Goal: Task Accomplishment & Management: Use online tool/utility

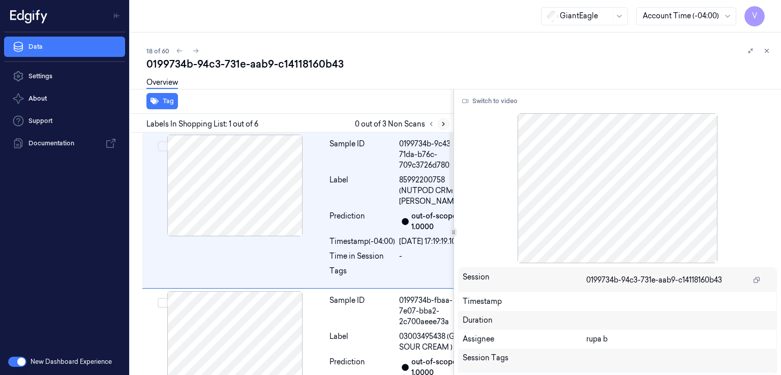
click at [442, 125] on icon at bounding box center [443, 124] width 7 height 7
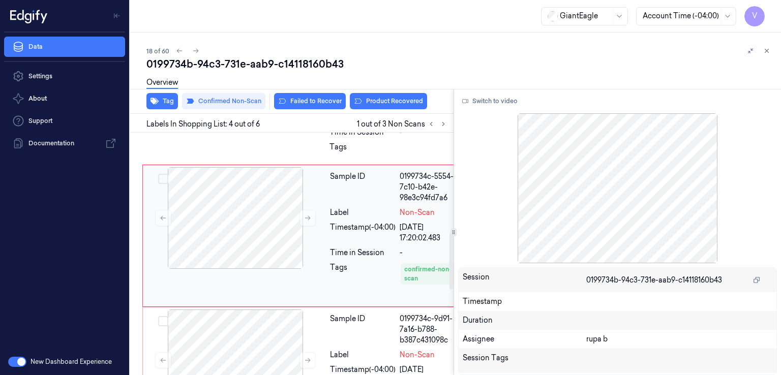
scroll to position [429, 0]
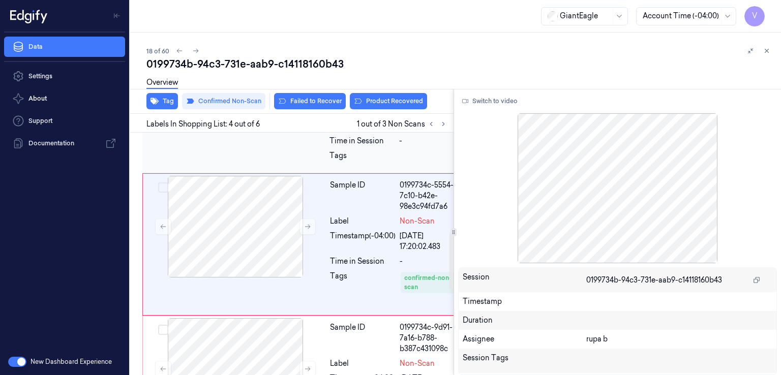
click at [341, 117] on div "Prediction" at bounding box center [363, 106] width 66 height 21
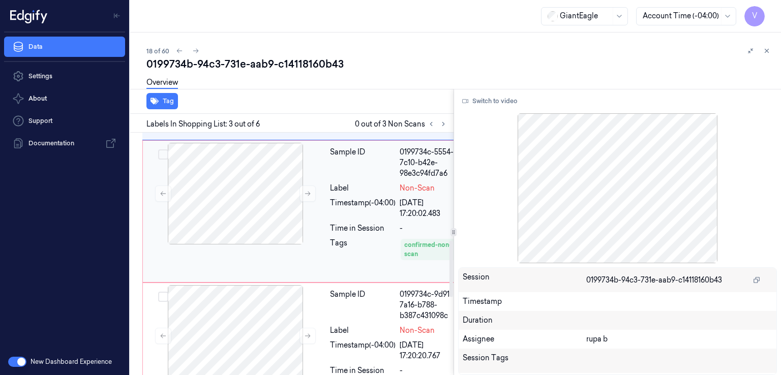
click at [344, 179] on div "Sample ID" at bounding box center [363, 163] width 66 height 32
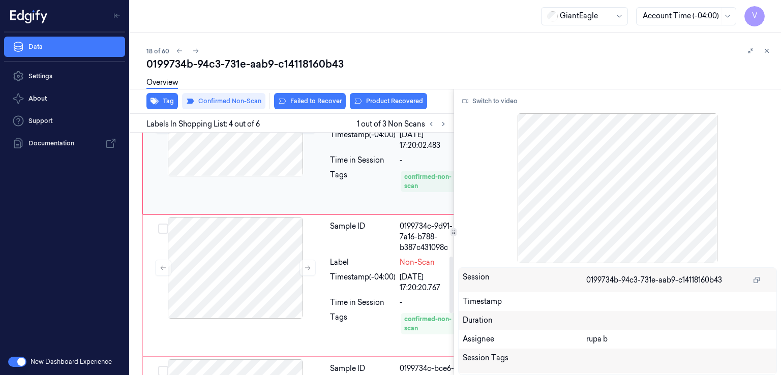
scroll to position [531, 0]
click at [503, 104] on button "Switch to video" at bounding box center [490, 101] width 64 height 16
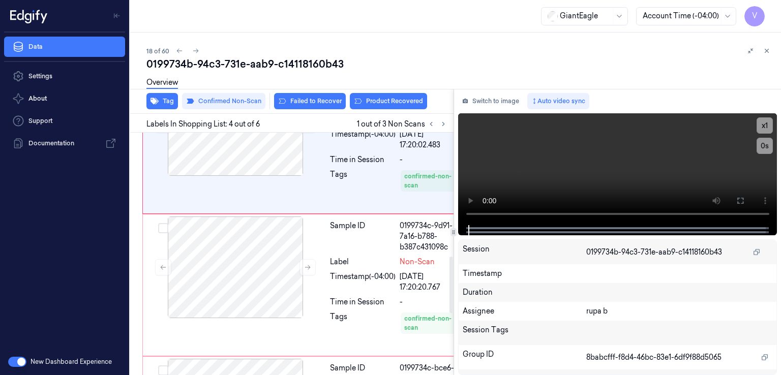
click at [391, 65] on div "Tags" at bounding box center [363, 57] width 66 height 16
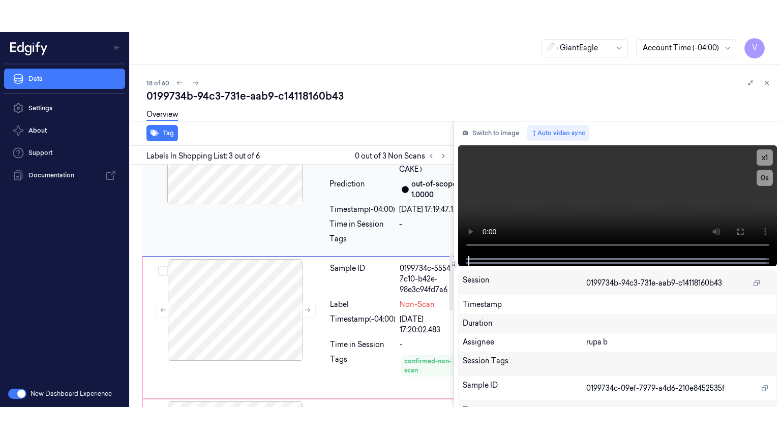
scroll to position [472, 0]
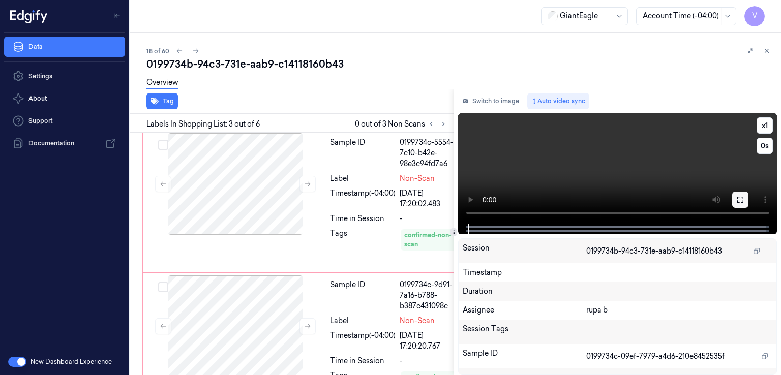
click at [739, 200] on icon at bounding box center [741, 200] width 8 height 8
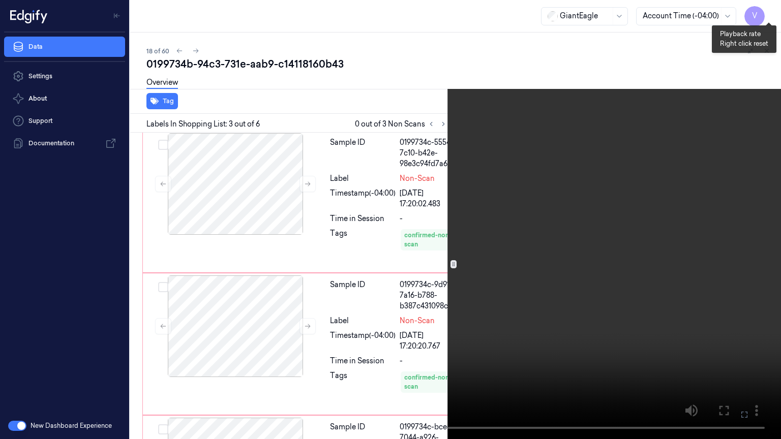
click at [766, 10] on button "x 1" at bounding box center [769, 12] width 16 height 16
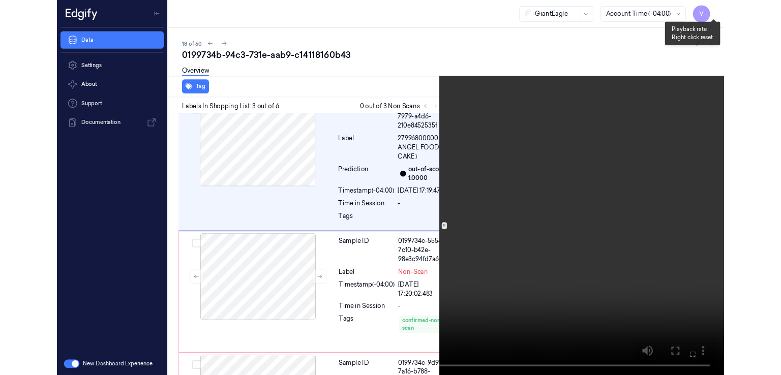
scroll to position [328, 0]
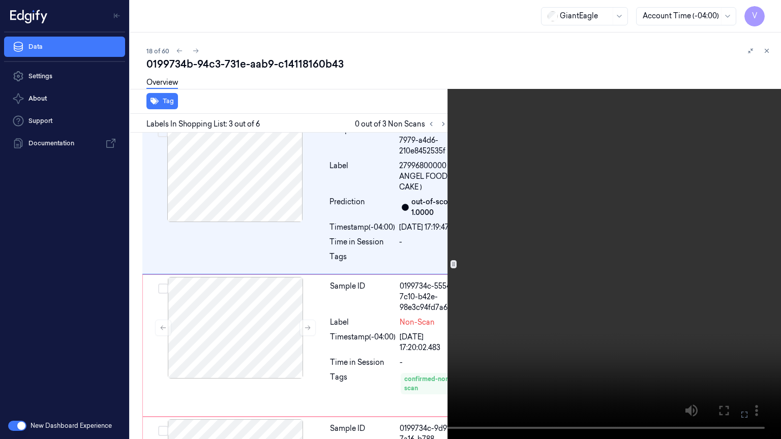
drag, startPoint x: 743, startPoint y: 411, endPoint x: 699, endPoint y: 277, distance: 141.2
click at [0, 0] on icon at bounding box center [0, 0] width 0 height 0
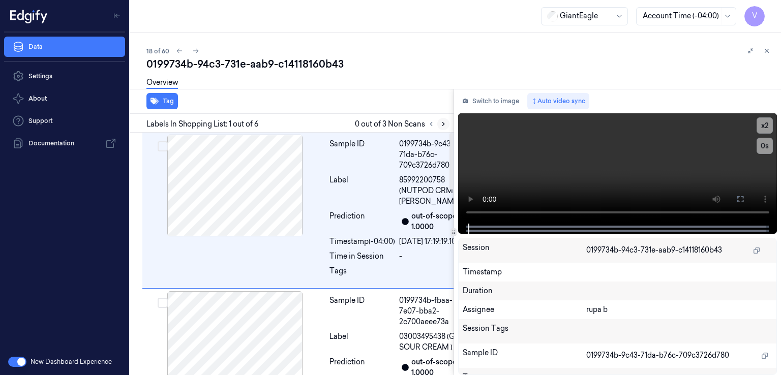
click at [446, 122] on icon at bounding box center [443, 124] width 7 height 7
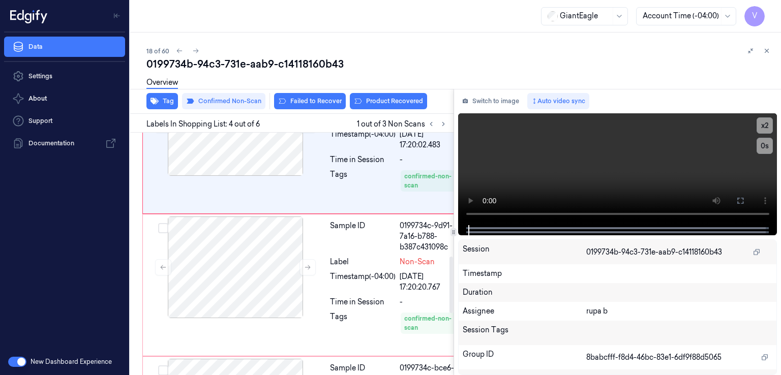
click at [336, 65] on div "Tags" at bounding box center [363, 57] width 66 height 16
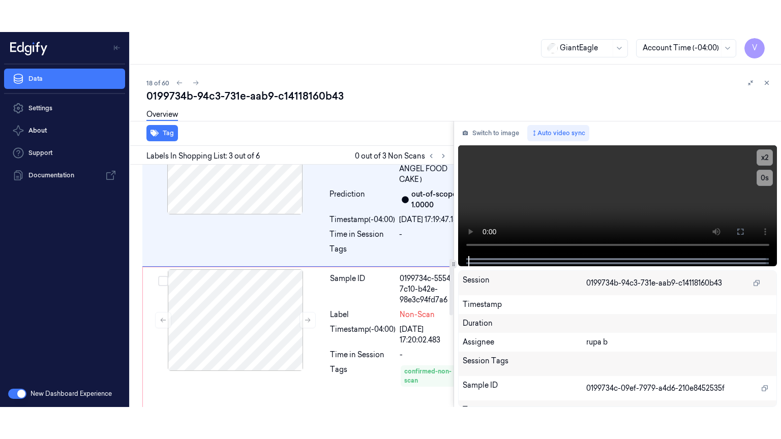
scroll to position [360, 0]
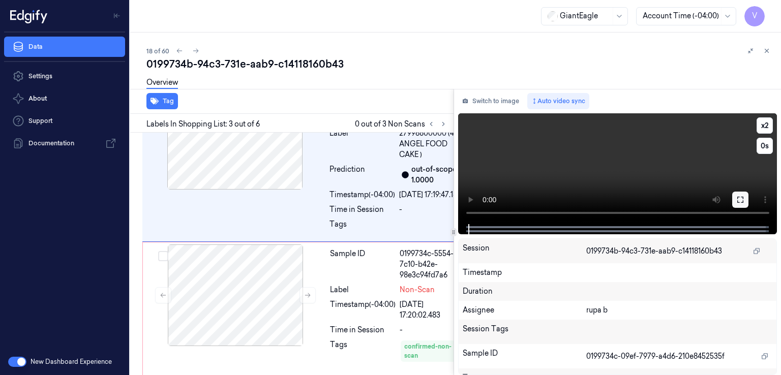
click at [744, 200] on icon at bounding box center [741, 200] width 8 height 8
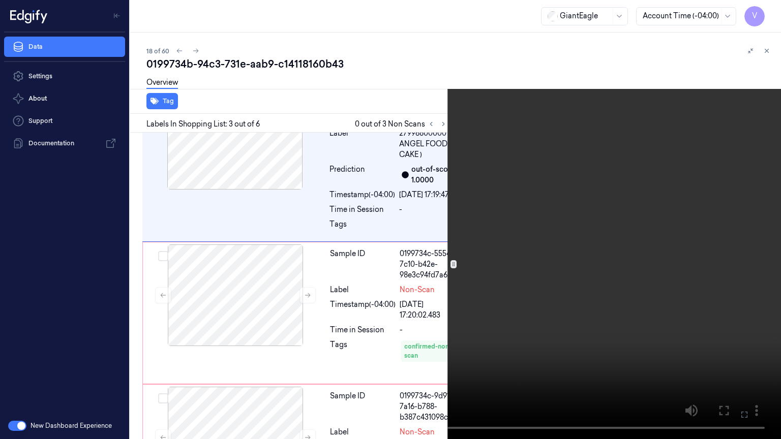
click at [572, 164] on video at bounding box center [390, 219] width 781 height 439
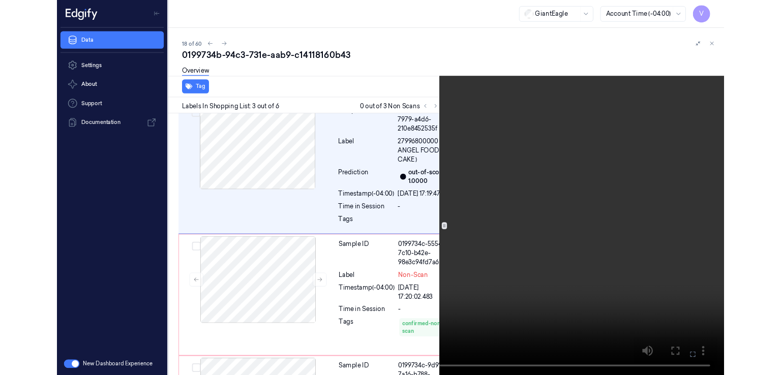
scroll to position [328, 0]
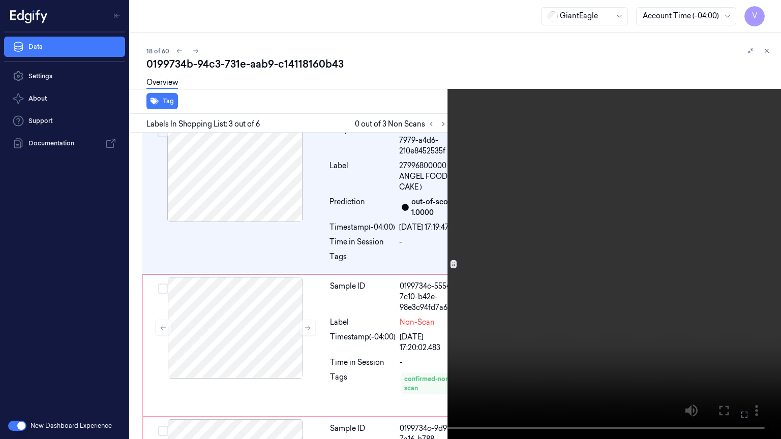
click at [587, 158] on video at bounding box center [390, 219] width 781 height 439
click at [0, 0] on icon at bounding box center [0, 0] width 0 height 0
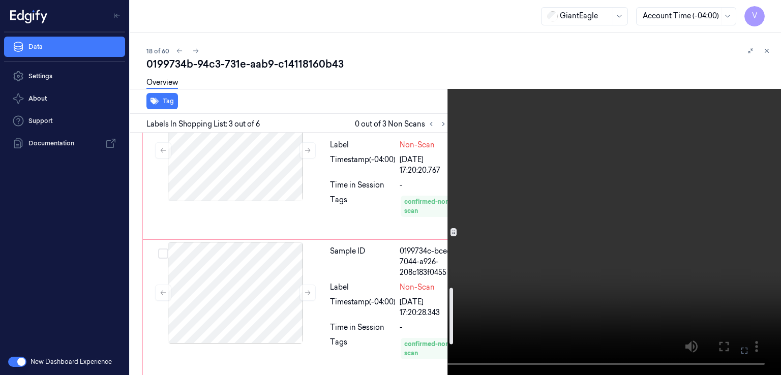
scroll to position [665, 0]
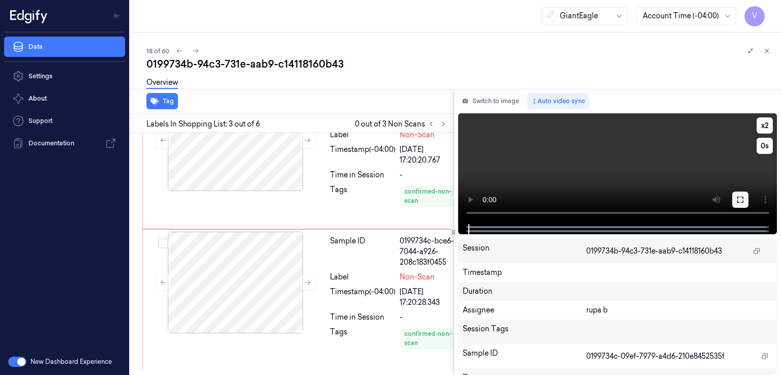
click at [741, 204] on button at bounding box center [740, 200] width 16 height 16
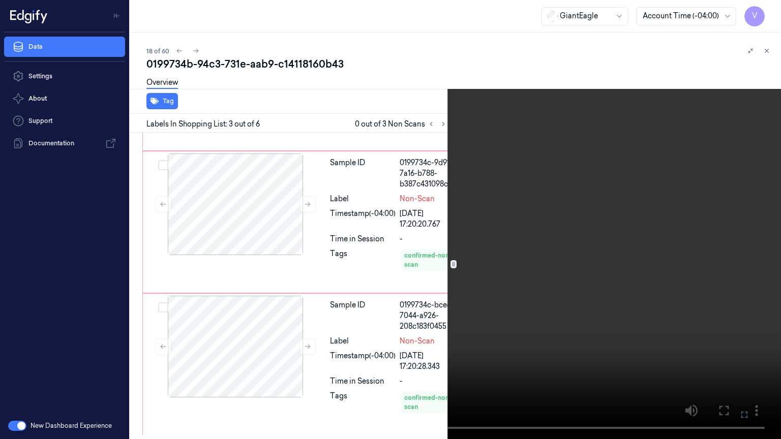
click at [0, 0] on icon at bounding box center [0, 0] width 0 height 0
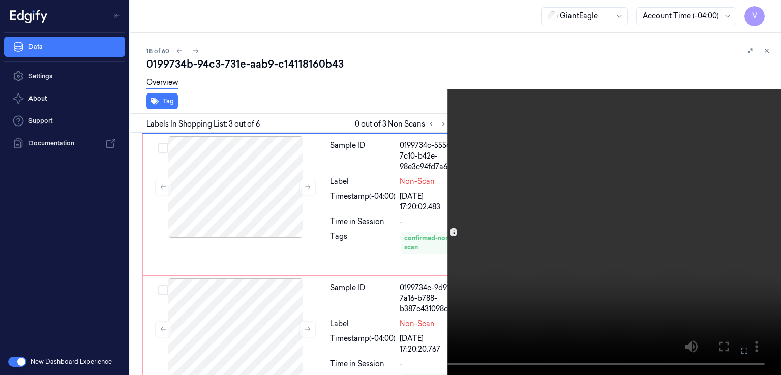
scroll to position [360, 0]
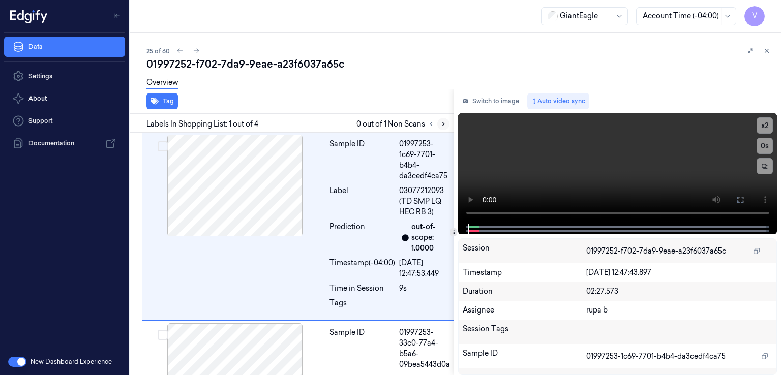
click at [444, 125] on icon at bounding box center [443, 124] width 7 height 7
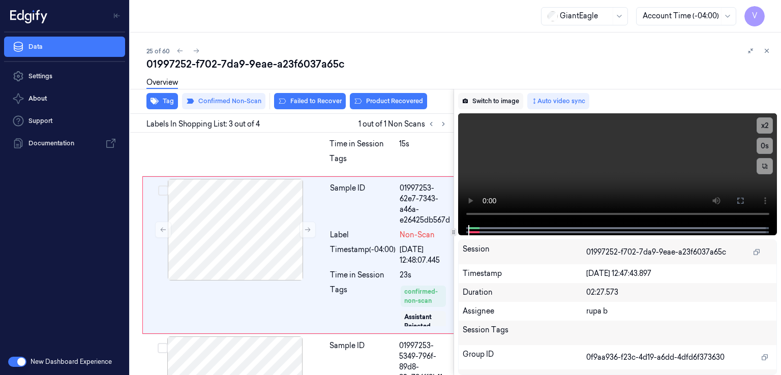
scroll to position [344, 0]
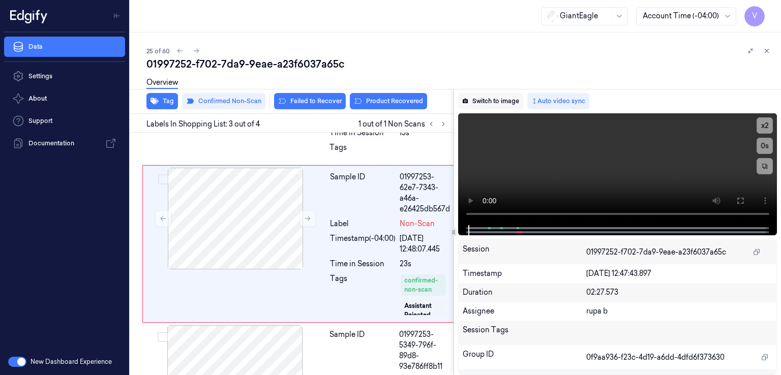
click at [495, 99] on button "Switch to image" at bounding box center [490, 101] width 65 height 16
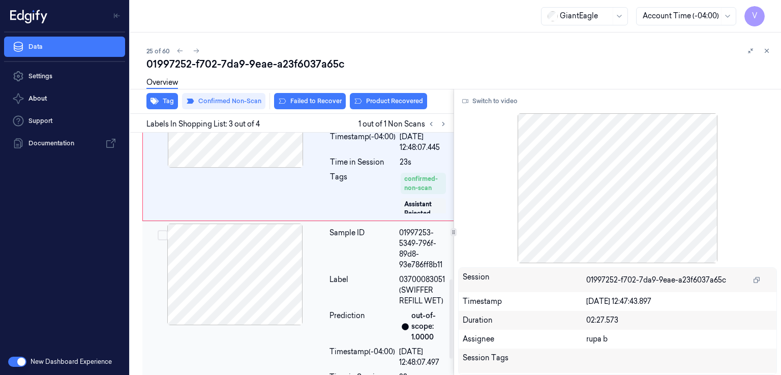
click at [285, 301] on div at bounding box center [234, 275] width 181 height 102
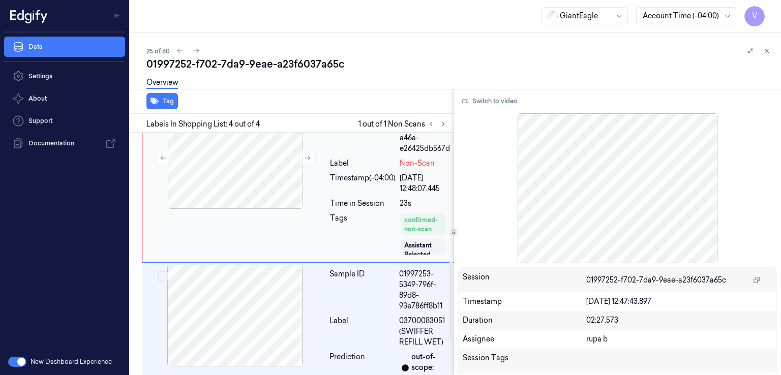
scroll to position [392, 0]
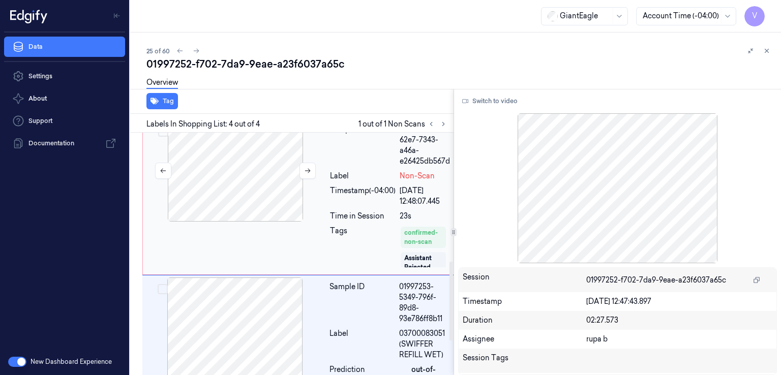
click at [207, 214] on div at bounding box center [235, 171] width 181 height 102
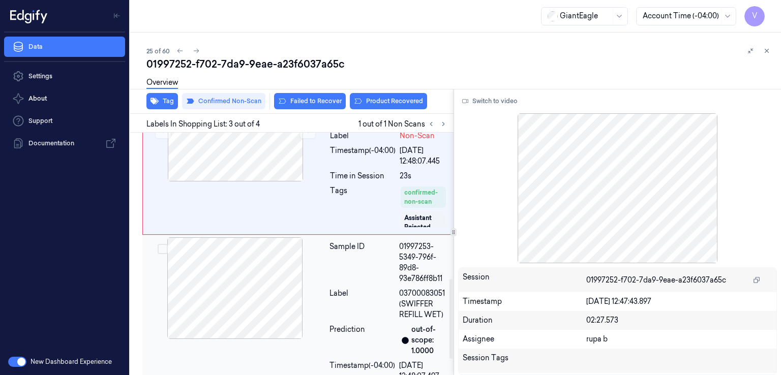
scroll to position [446, 0]
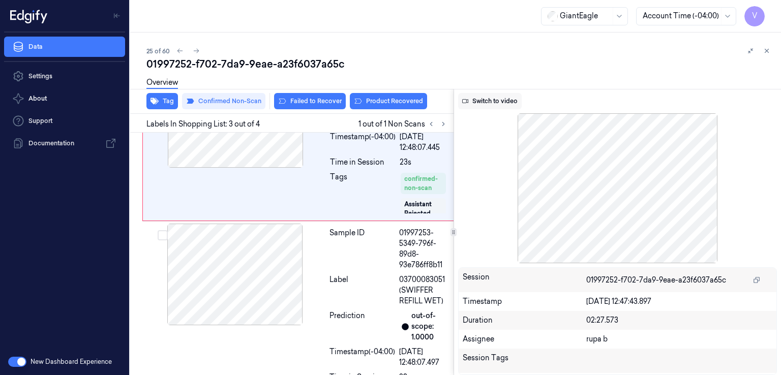
click at [489, 104] on button "Switch to video" at bounding box center [490, 101] width 64 height 16
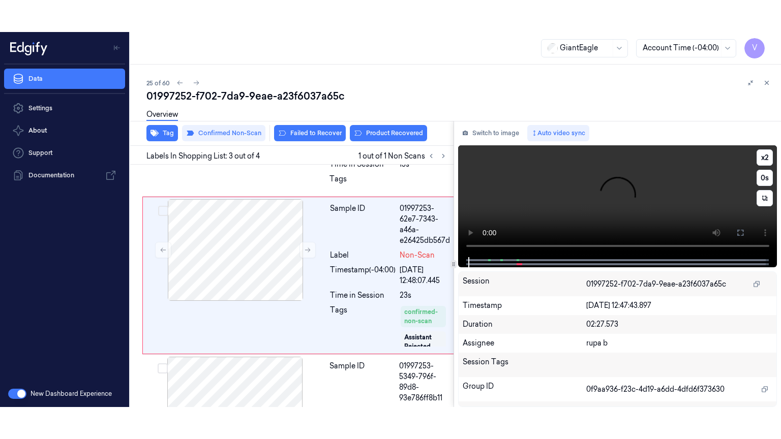
scroll to position [344, 0]
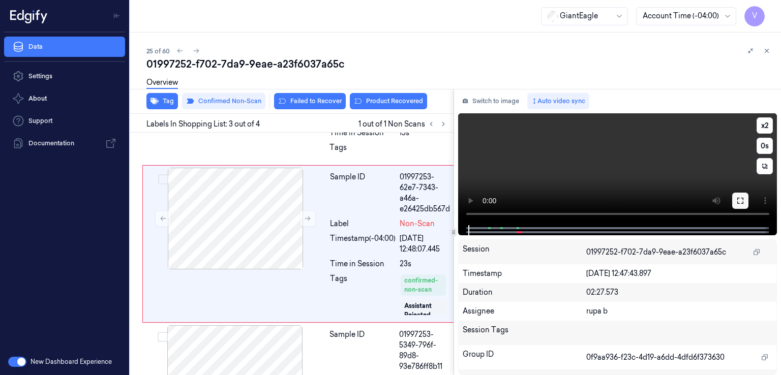
click at [743, 200] on icon at bounding box center [741, 201] width 8 height 8
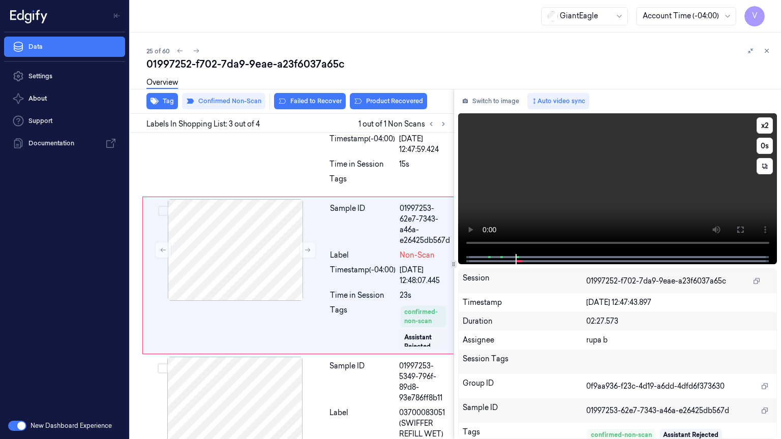
scroll to position [312, 0]
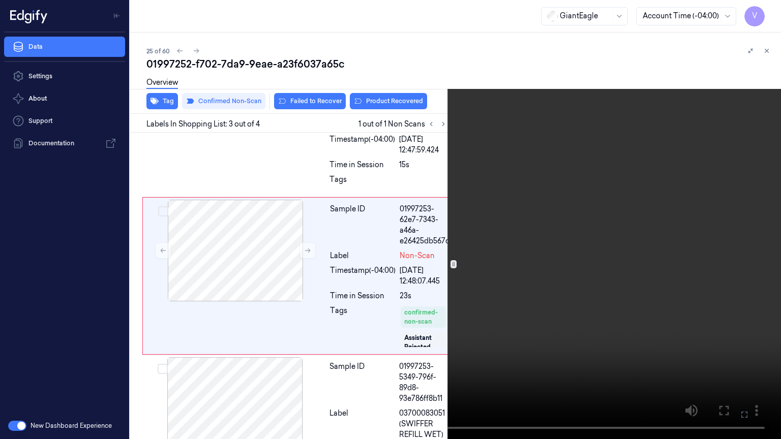
click at [0, 0] on icon at bounding box center [0, 0] width 0 height 0
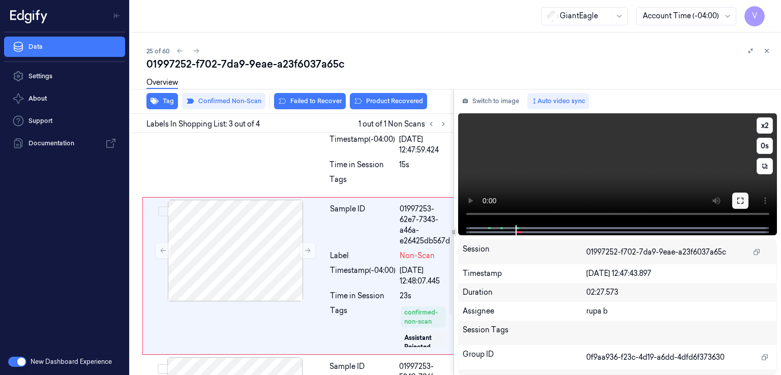
click at [739, 204] on icon at bounding box center [741, 201] width 8 height 8
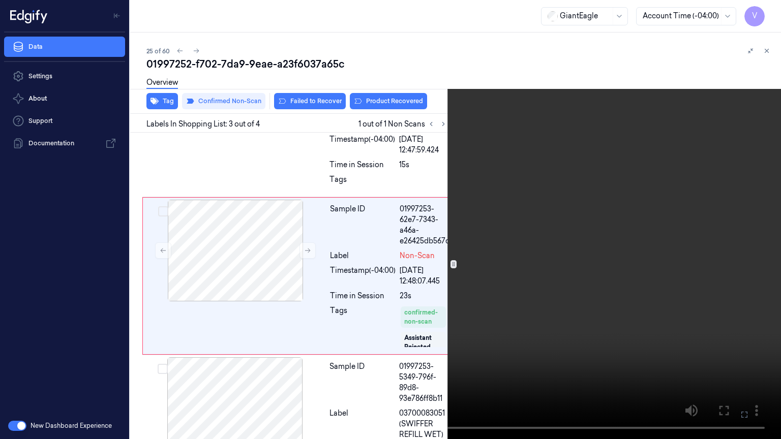
drag, startPoint x: 745, startPoint y: 415, endPoint x: 745, endPoint y: 371, distance: 44.3
click at [0, 0] on icon at bounding box center [0, 0] width 0 height 0
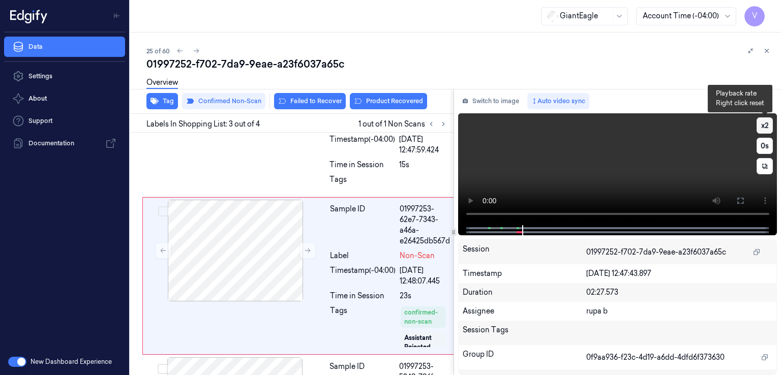
click at [771, 127] on button "x 2" at bounding box center [765, 126] width 16 height 16
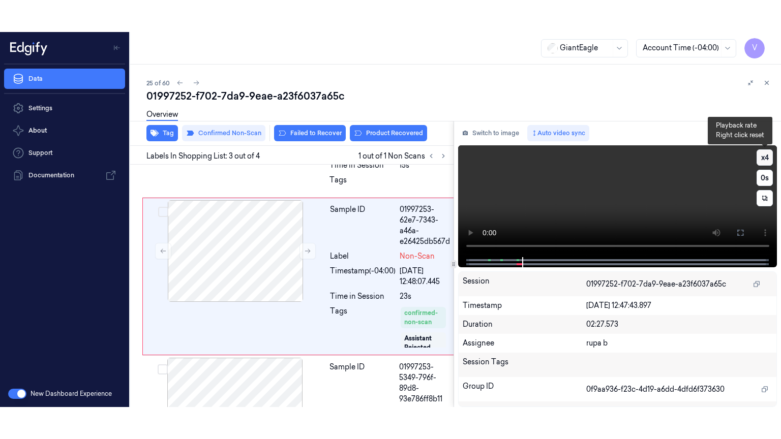
scroll to position [344, 0]
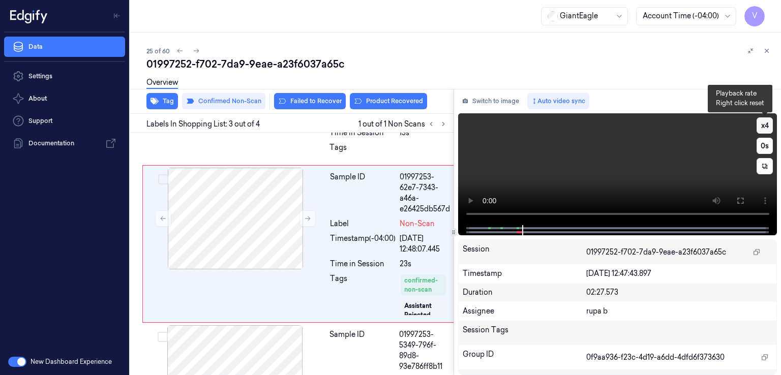
click at [769, 126] on button "x 4" at bounding box center [765, 126] width 16 height 16
click at [736, 198] on button at bounding box center [740, 201] width 16 height 16
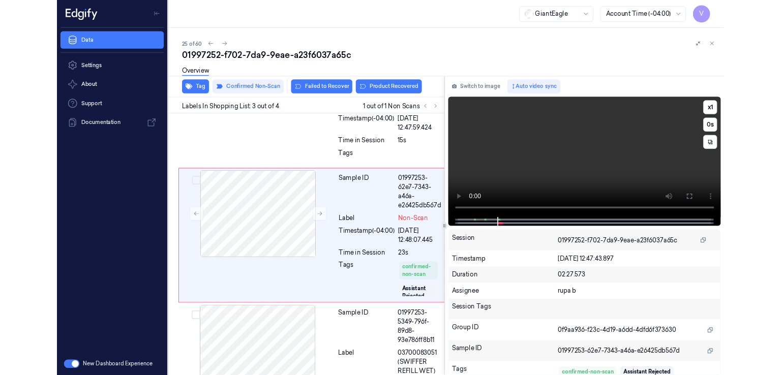
scroll to position [312, 0]
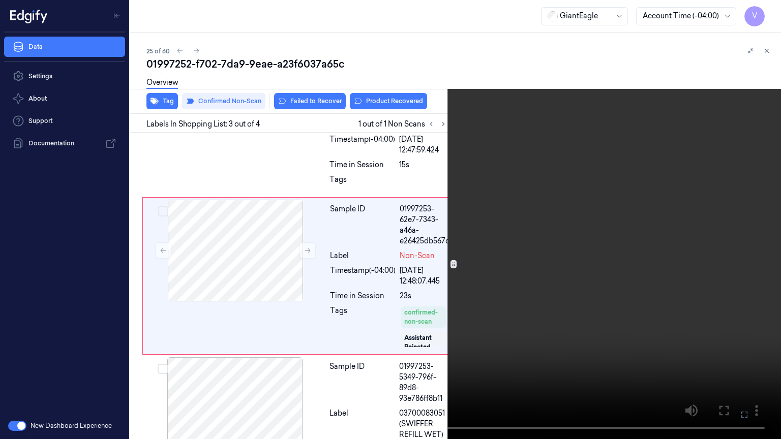
click at [0, 0] on icon at bounding box center [0, 0] width 0 height 0
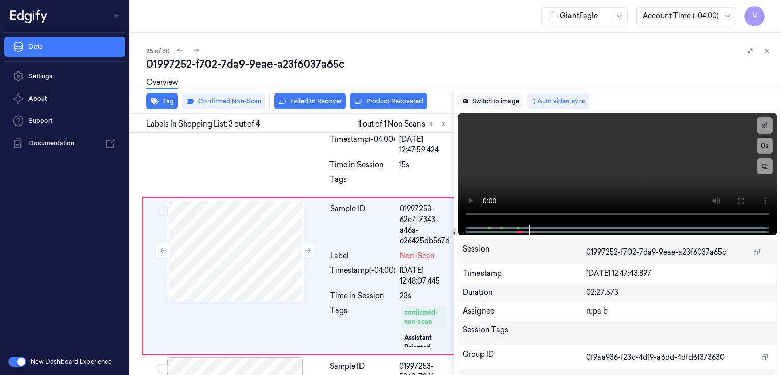
click at [496, 104] on button "Switch to image" at bounding box center [490, 101] width 65 height 16
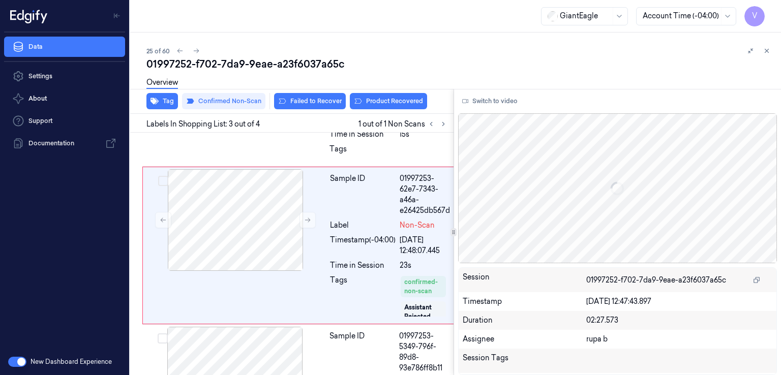
scroll to position [344, 0]
